Goal: Check status: Check status

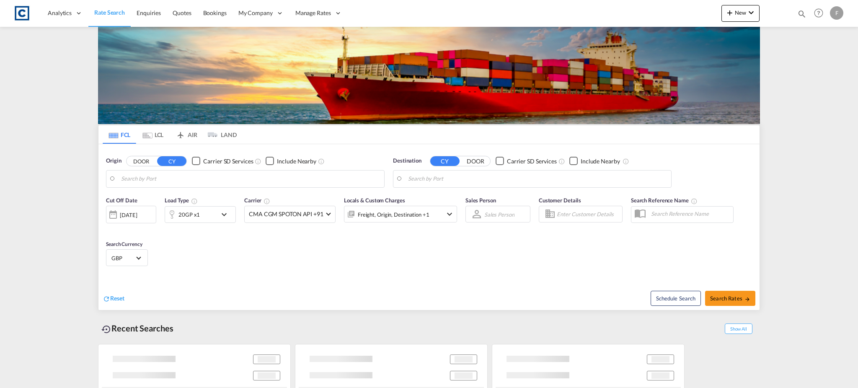
type input "Felixstowe, GBFXT"
type input "Xingang, CNXGA"
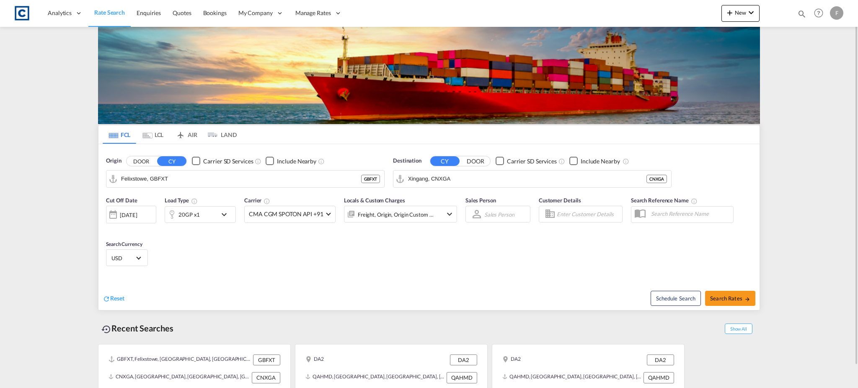
click at [805, 15] on md-icon "icon-magnify" at bounding box center [801, 13] width 9 height 9
drag, startPoint x: 670, startPoint y: 14, endPoint x: 667, endPoint y: 20, distance: 6.6
click at [670, 14] on select "Bookings Quotes Enquiries" at bounding box center [669, 13] width 40 height 15
select select "Quotes"
click at [649, 6] on select "Bookings Quotes Enquiries" at bounding box center [669, 13] width 40 height 15
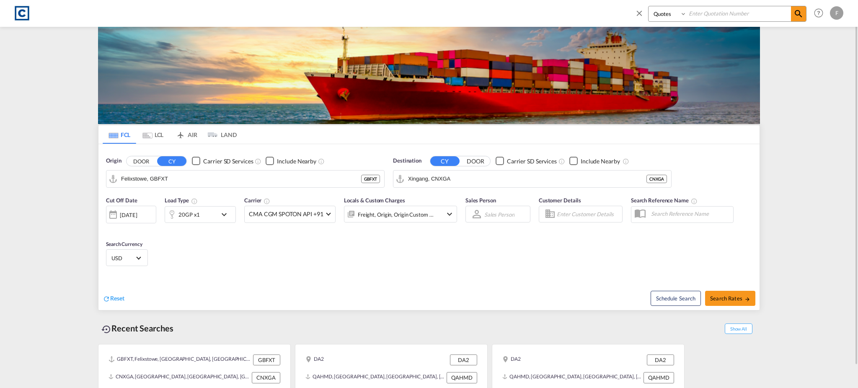
click at [749, 16] on input at bounding box center [739, 13] width 104 height 15
paste input "CAD000009610"
type input "CAD000009610"
click at [802, 15] on md-icon "icon-magnify" at bounding box center [799, 14] width 10 height 10
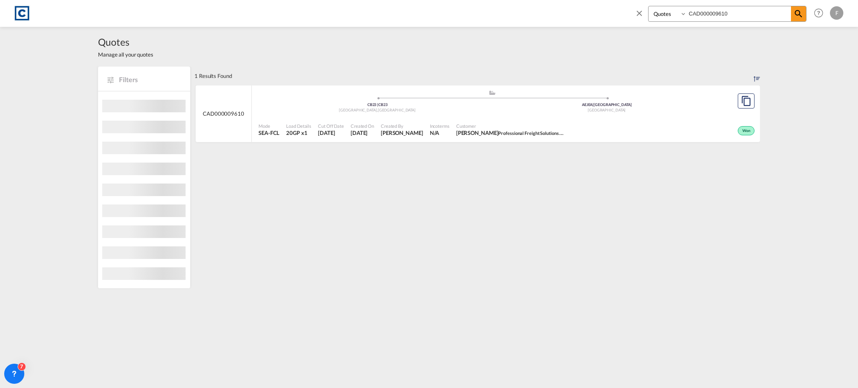
click at [323, 108] on div "[GEOGRAPHIC_DATA] , [GEOGRAPHIC_DATA]" at bounding box center [378, 110] width 230 height 5
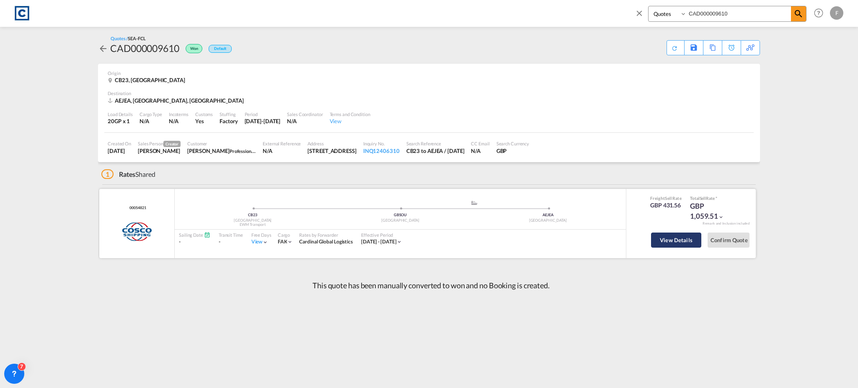
click at [678, 241] on button "View Details" at bounding box center [676, 240] width 50 height 15
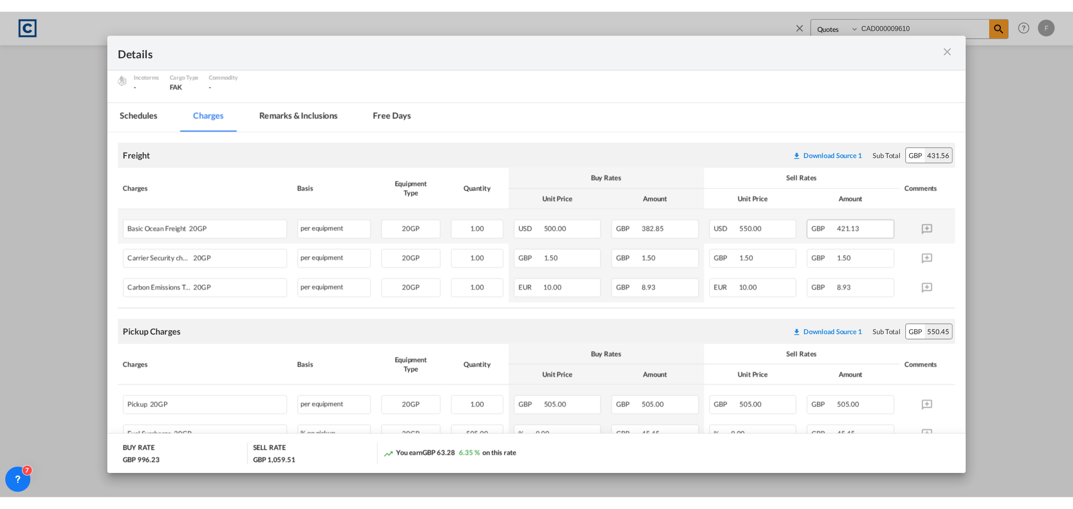
scroll to position [223, 0]
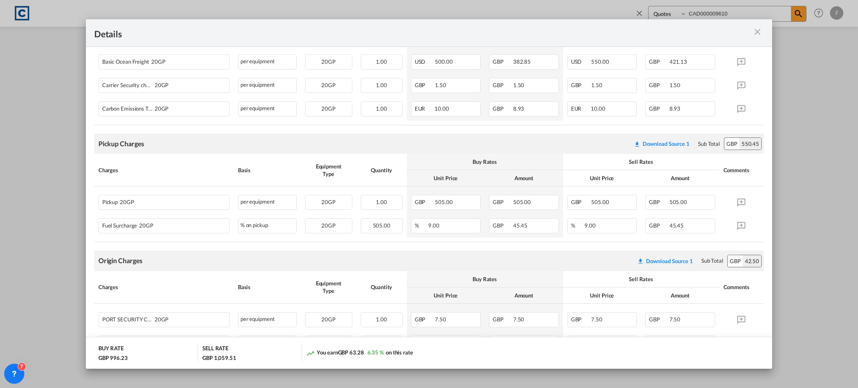
click at [68, 150] on div "Details Pickup Door CB23, [GEOGRAPHIC_DATA] Pickup Service Type - Pickup Haulag…" at bounding box center [429, 194] width 858 height 388
click at [756, 33] on md-icon "icon-close m-3 fg-AAA8AD cursor" at bounding box center [758, 32] width 10 height 10
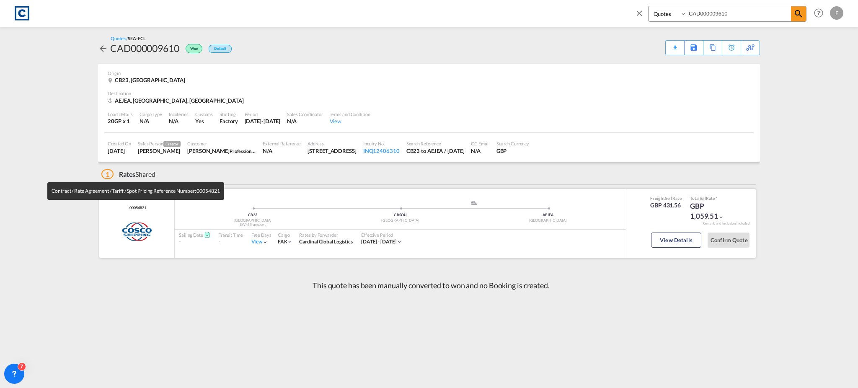
click at [137, 206] on span "00054821" at bounding box center [136, 207] width 18 height 5
copy span "00054821"
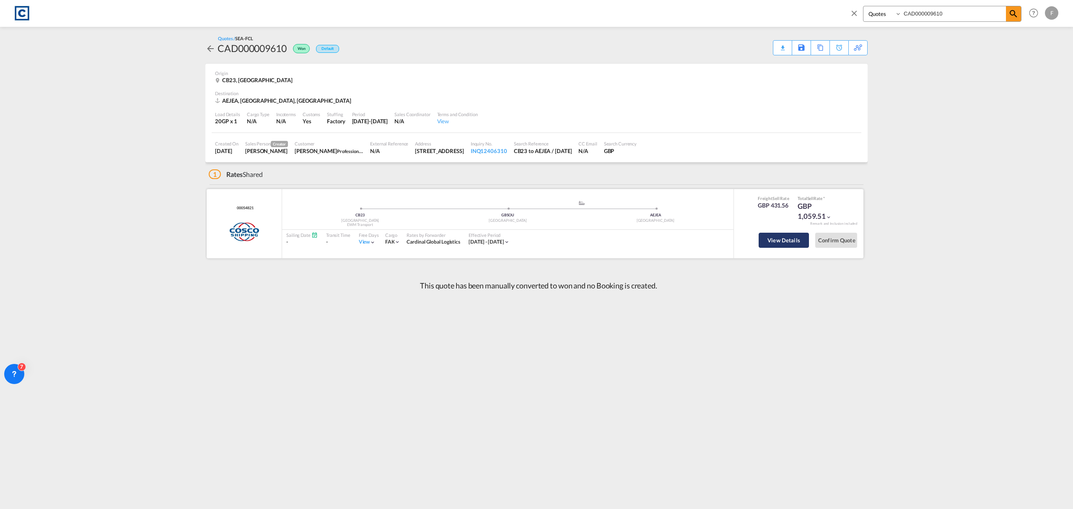
click at [768, 240] on button "View Details" at bounding box center [783, 240] width 50 height 15
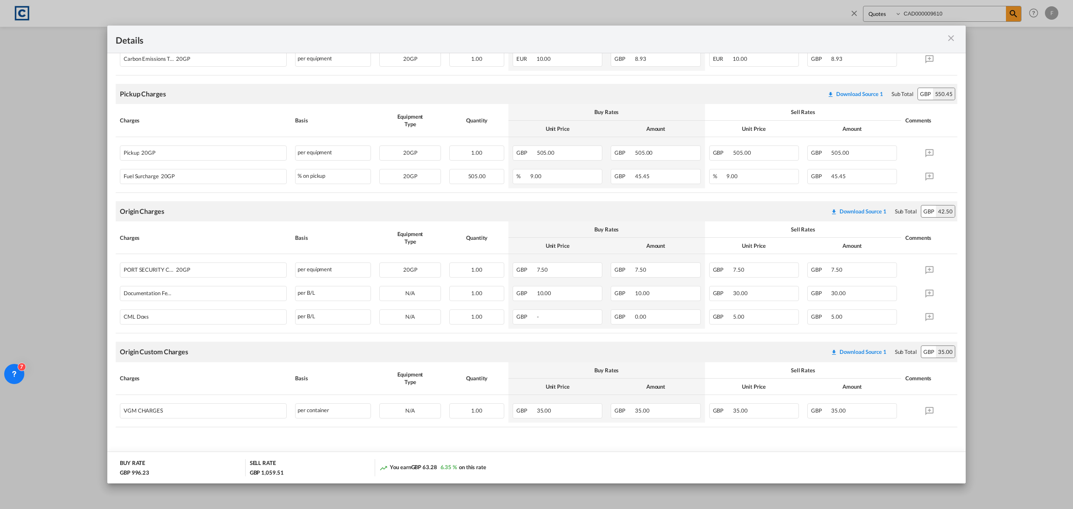
scroll to position [168, 0]
